Goal: Task Accomplishment & Management: Manage account settings

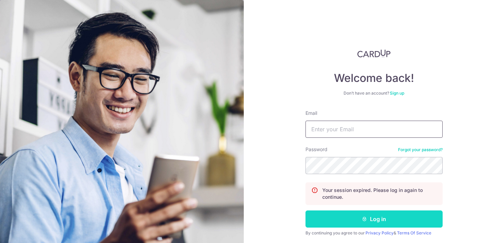
type input "[EMAIL_ADDRESS][DOMAIN_NAME]"
click at [406, 220] on button "Log in" at bounding box center [374, 219] width 137 height 17
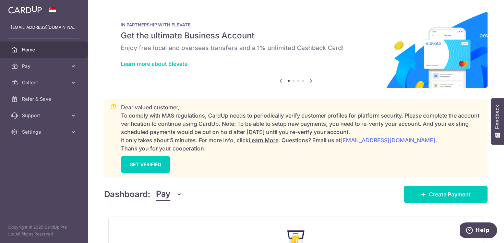
scroll to position [103, 0]
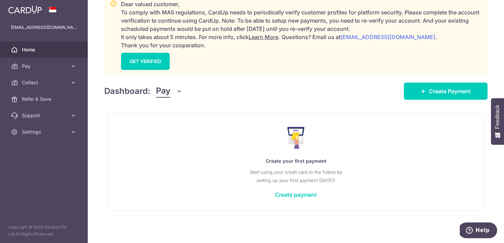
click at [163, 89] on span "Pay" at bounding box center [163, 91] width 14 height 13
click at [169, 128] on link "Collect" at bounding box center [191, 127] width 71 height 16
click at [170, 94] on span "Pay" at bounding box center [163, 91] width 14 height 13
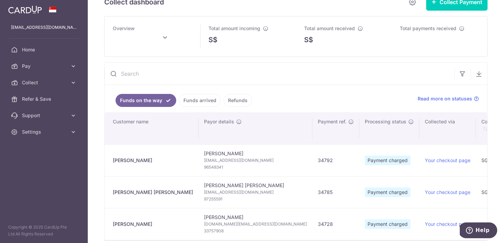
scroll to position [19, 0]
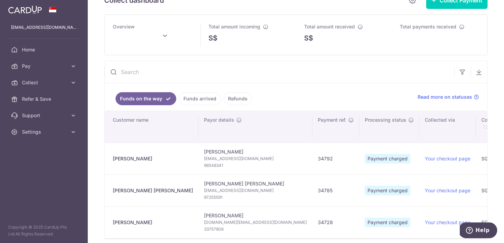
type input "September 2025"
